Goal: Book appointment/travel/reservation

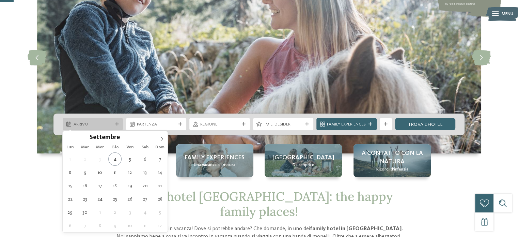
click at [116, 122] on div "Arrivo" at bounding box center [93, 124] width 60 height 12
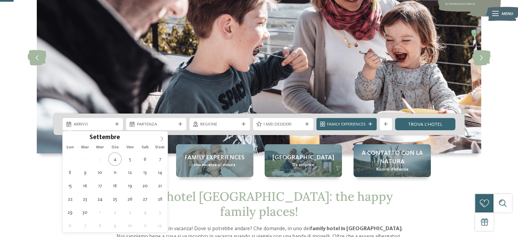
click at [164, 138] on icon at bounding box center [161, 138] width 5 height 5
type div "08.10.2025"
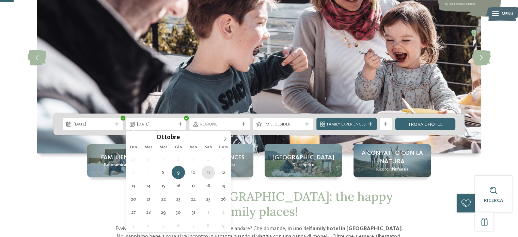
type div "11.10.2025"
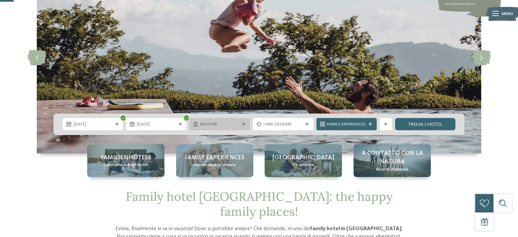
click at [244, 123] on icon at bounding box center [244, 124] width 4 height 4
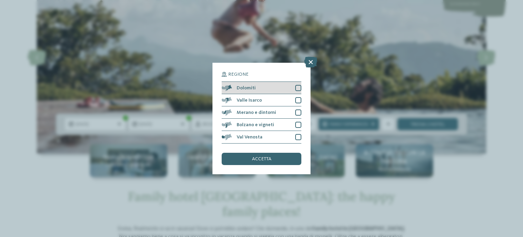
click at [297, 89] on div at bounding box center [298, 88] width 6 height 6
click at [275, 158] on div "accetta" at bounding box center [262, 159] width 80 height 12
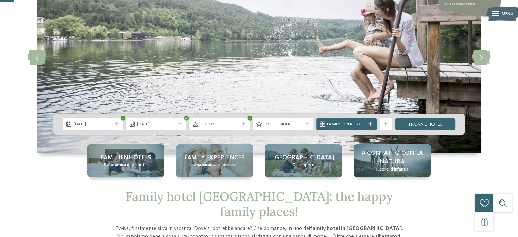
click at [313, 126] on div "I miei desideri" at bounding box center [282, 124] width 63 height 12
click at [307, 126] on icon at bounding box center [307, 124] width 4 height 4
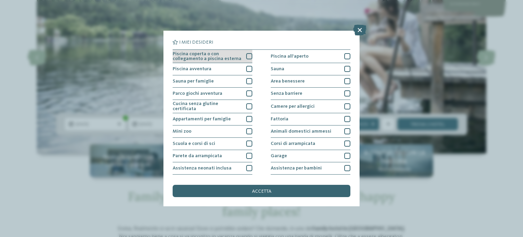
click at [248, 55] on div at bounding box center [249, 56] width 6 height 6
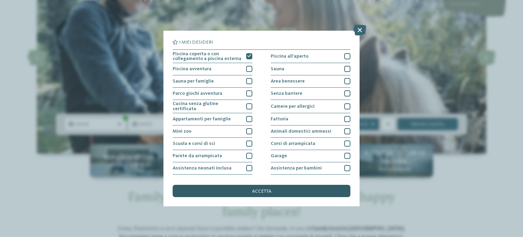
click at [274, 190] on div "accetta" at bounding box center [262, 191] width 178 height 12
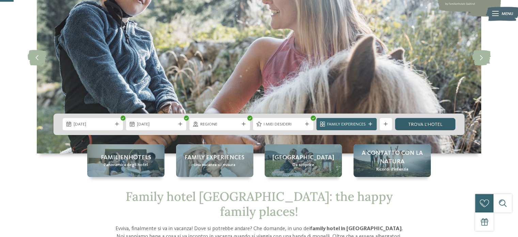
click at [422, 122] on link "trova l’hotel" at bounding box center [425, 124] width 60 height 12
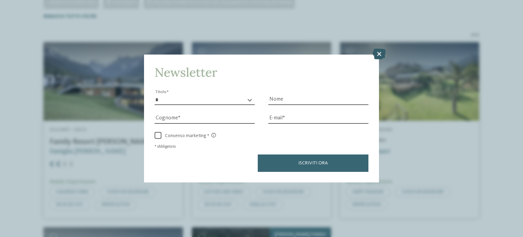
click at [379, 54] on icon at bounding box center [379, 53] width 13 height 11
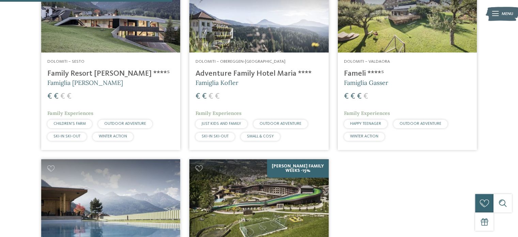
scroll to position [231, 0]
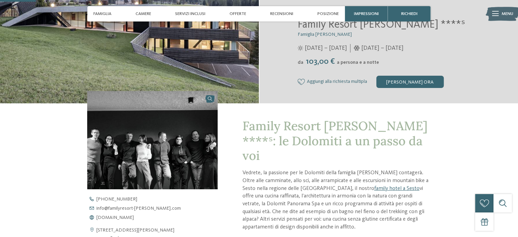
scroll to position [34, 0]
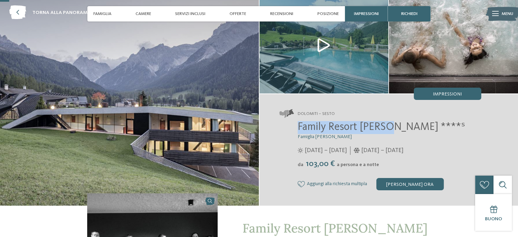
drag, startPoint x: 296, startPoint y: 126, endPoint x: 387, endPoint y: 130, distance: 90.7
click at [387, 130] on div "Family Resort Rainer ****ˢ Famiglia Rainer 25/05/2025 – 12/10/2025 da" at bounding box center [380, 155] width 202 height 69
copy span "Family Resort Rainer"
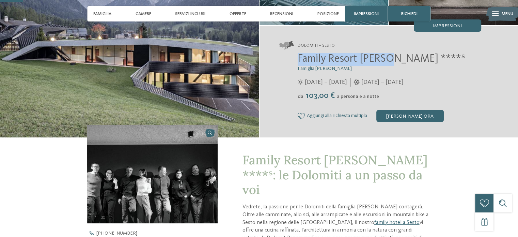
scroll to position [0, 0]
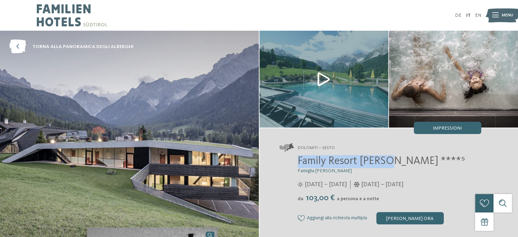
click at [328, 87] on img at bounding box center [324, 79] width 129 height 97
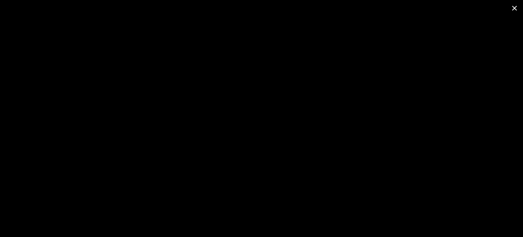
click at [511, 6] on span at bounding box center [514, 8] width 17 height 16
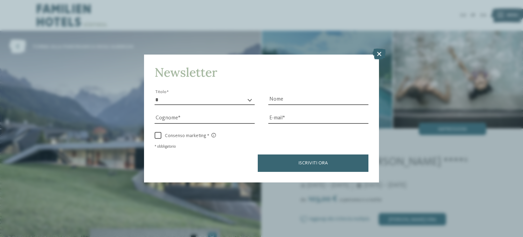
click at [381, 53] on icon at bounding box center [379, 53] width 13 height 11
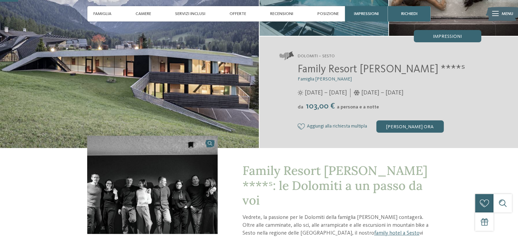
scroll to position [102, 0]
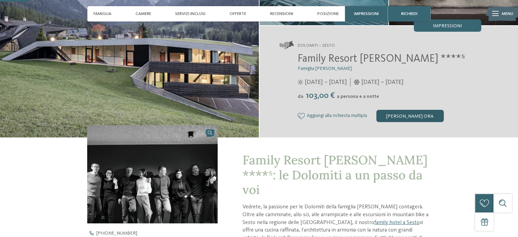
drag, startPoint x: 413, startPoint y: 114, endPoint x: 440, endPoint y: 115, distance: 27.3
click at [440, 115] on div "[PERSON_NAME] ora" at bounding box center [409, 116] width 67 height 12
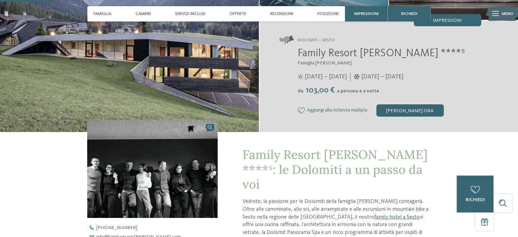
scroll to position [68, 0]
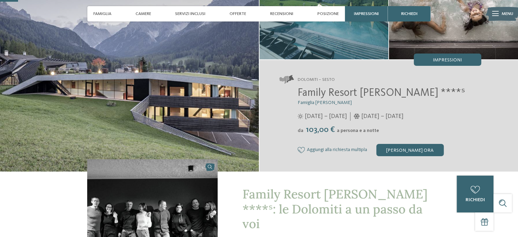
drag, startPoint x: 394, startPoint y: 118, endPoint x: 398, endPoint y: 119, distance: 4.5
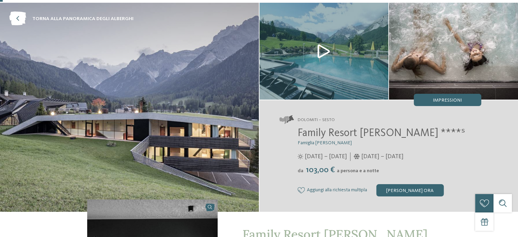
scroll to position [0, 0]
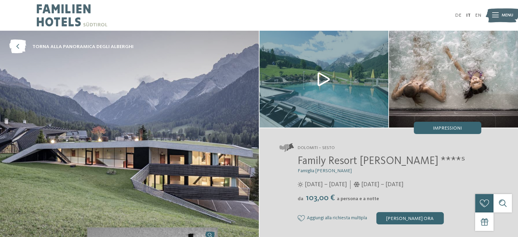
click at [316, 76] on img at bounding box center [324, 79] width 129 height 97
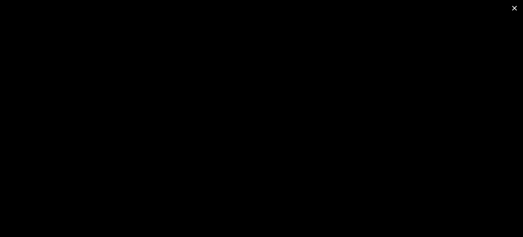
click at [516, 9] on span at bounding box center [514, 8] width 17 height 16
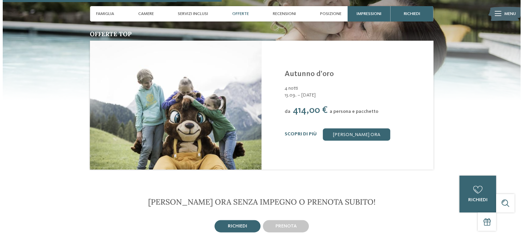
scroll to position [818, 0]
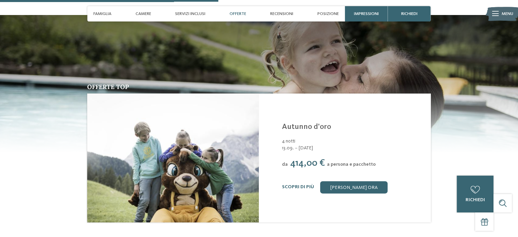
click at [304, 184] on div "Scopri di più" at bounding box center [298, 187] width 32 height 6
click at [304, 184] on link "Scopri di più" at bounding box center [298, 186] width 32 height 5
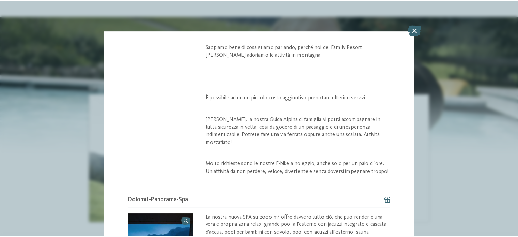
scroll to position [511, 0]
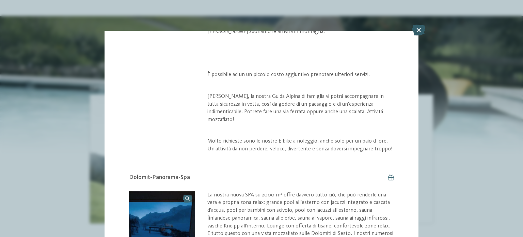
click at [417, 29] on icon at bounding box center [418, 30] width 13 height 11
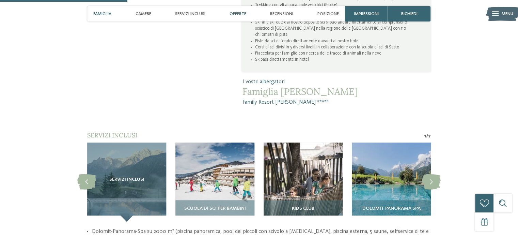
click at [239, 12] on span "Offerte" at bounding box center [238, 13] width 17 height 5
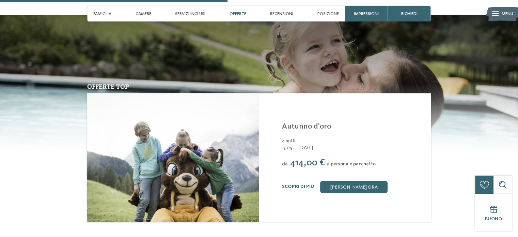
scroll to position [876, 0]
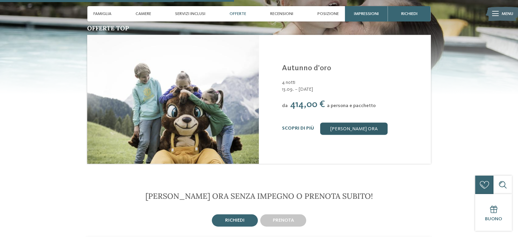
click at [352, 122] on link "[PERSON_NAME] ora" at bounding box center [353, 128] width 67 height 12
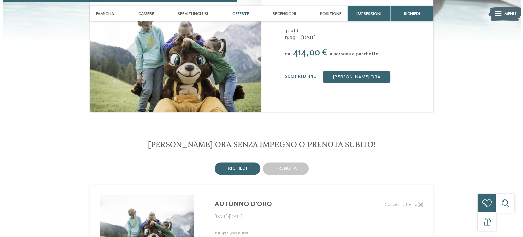
scroll to position [860, 0]
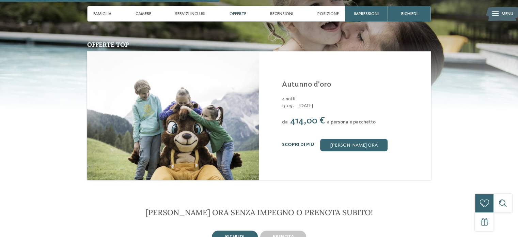
click at [304, 142] on link "Scopri di più" at bounding box center [298, 144] width 32 height 5
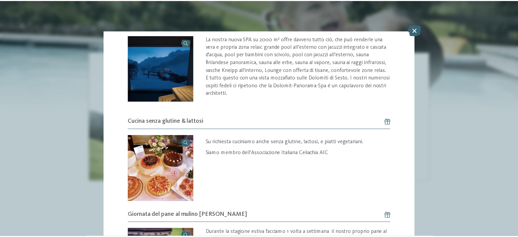
scroll to position [564, 0]
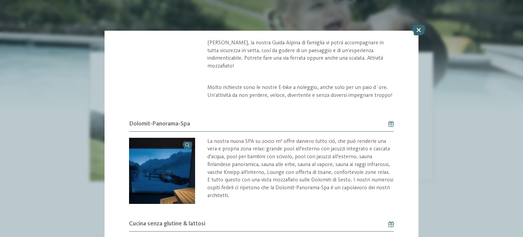
drag, startPoint x: 418, startPoint y: 31, endPoint x: 421, endPoint y: 39, distance: 8.7
click at [419, 31] on icon at bounding box center [418, 30] width 13 height 11
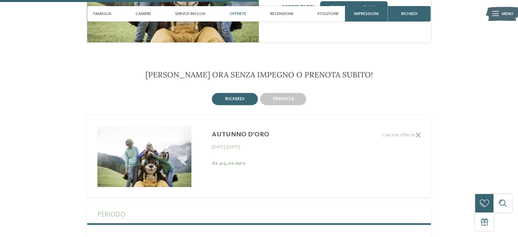
scroll to position [996, 0]
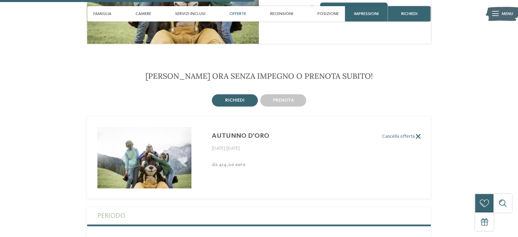
click at [419, 134] on span at bounding box center [418, 136] width 6 height 5
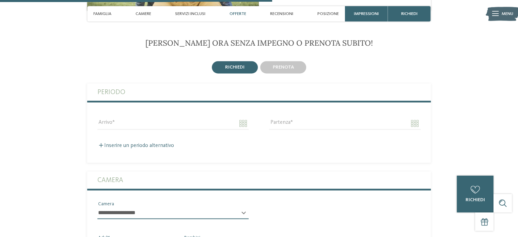
scroll to position [1030, 0]
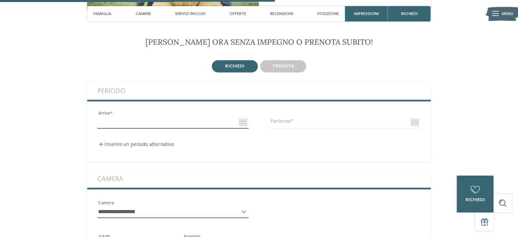
click at [245, 116] on input "Arrivo" at bounding box center [172, 122] width 151 height 12
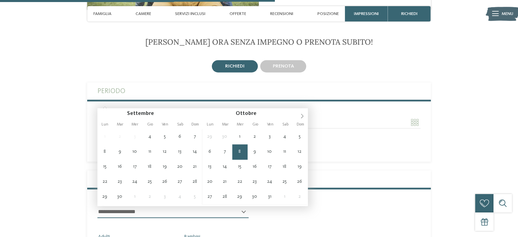
type input "**********"
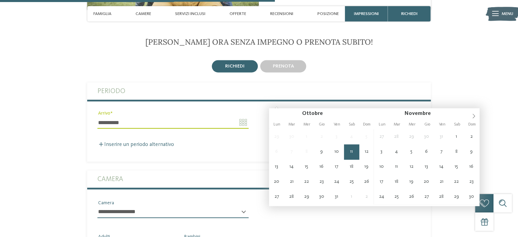
type input "**********"
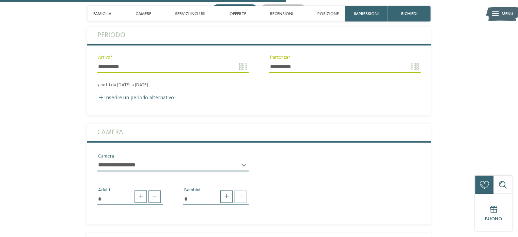
scroll to position [1098, 0]
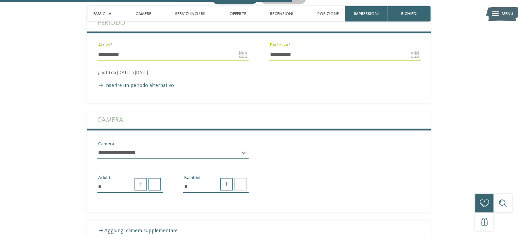
click at [176, 147] on select "**********" at bounding box center [172, 153] width 151 height 12
click at [331, 164] on div "* Adulti * Bambini" at bounding box center [259, 181] width 344 height 34
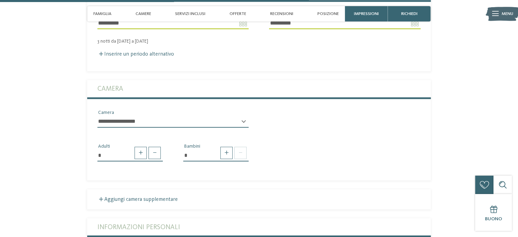
scroll to position [1166, 0]
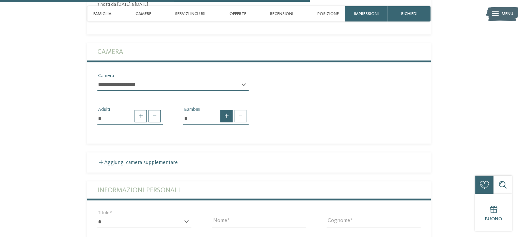
click at [227, 110] on span at bounding box center [226, 116] width 12 height 12
type input "*"
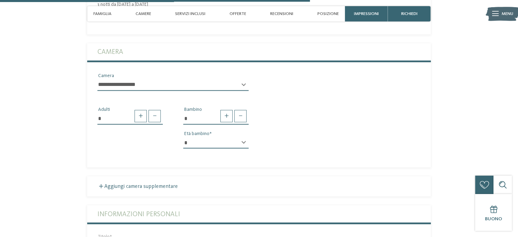
click at [243, 137] on div "* * * * * * * * * * * ** ** ** ** ** ** ** ** Età bambino" at bounding box center [215, 145] width 65 height 17
click at [245, 137] on select "* * * * * * * * * * * ** ** ** ** ** ** ** **" at bounding box center [215, 143] width 65 height 12
select select "*"
click at [183, 137] on select "* * * * * * * * * * * ** ** ** ** ** ** ** **" at bounding box center [215, 143] width 65 height 12
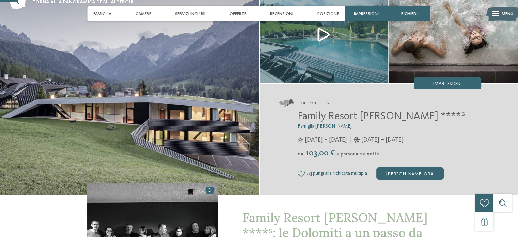
scroll to position [68, 0]
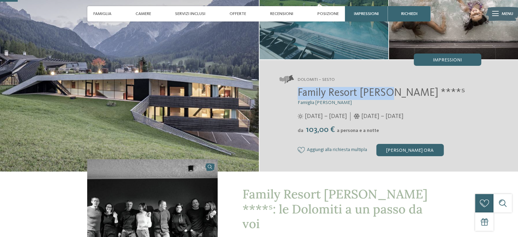
drag, startPoint x: 297, startPoint y: 92, endPoint x: 388, endPoint y: 97, distance: 91.1
click at [388, 97] on span "Family Resort Rainer ****ˢ" at bounding box center [382, 93] width 168 height 11
copy span "Family Resort Rainer"
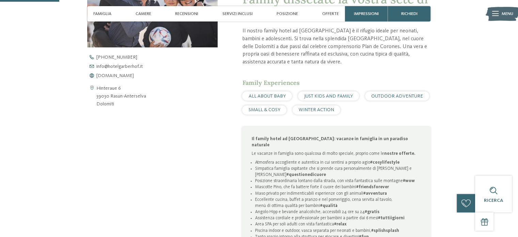
scroll to position [238, 0]
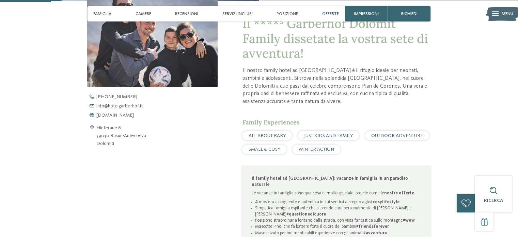
click at [326, 16] on span "Offerte" at bounding box center [330, 13] width 17 height 5
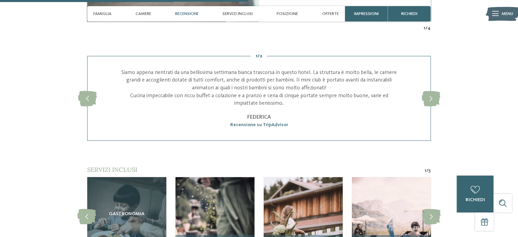
scroll to position [1052, 0]
